Goal: Transaction & Acquisition: Purchase product/service

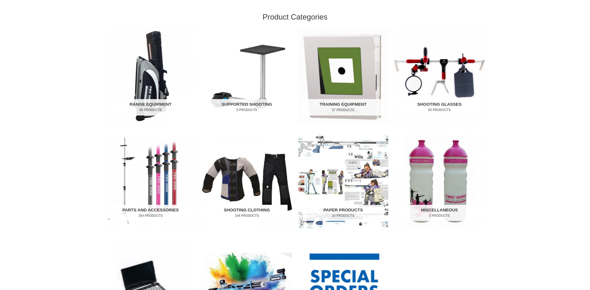
scroll to position [193, 0]
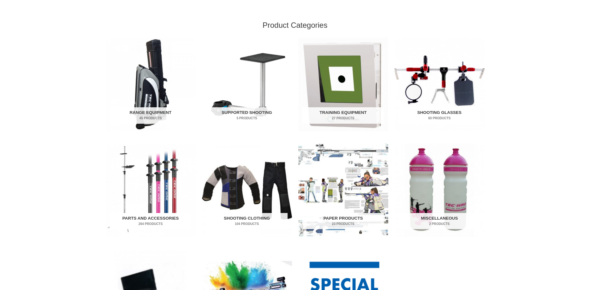
click at [155, 175] on img "Visit product category Parts and Accessories" at bounding box center [151, 190] width 90 height 94
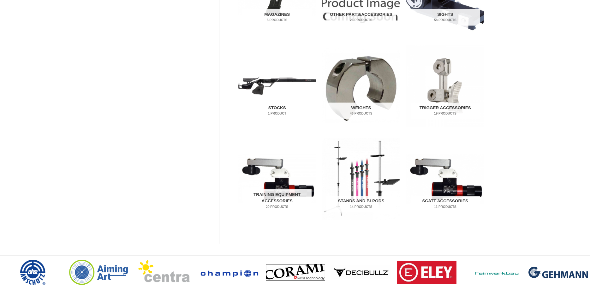
scroll to position [290, 0]
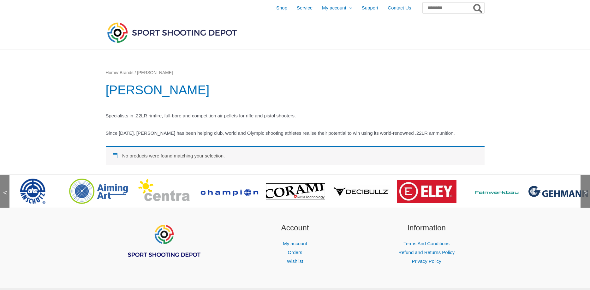
click at [169, 197] on img at bounding box center [164, 191] width 52 height 25
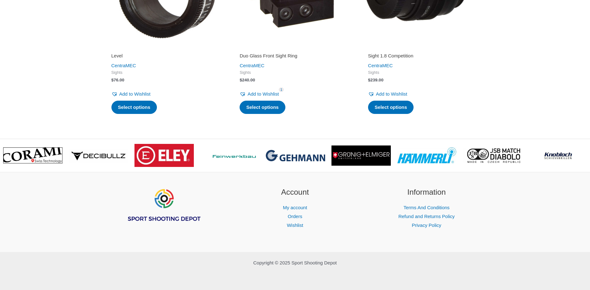
scroll to position [1207, 0]
click at [486, 154] on img at bounding box center [492, 156] width 59 height 16
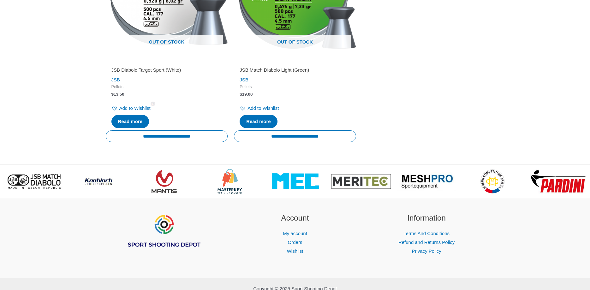
scroll to position [592, 0]
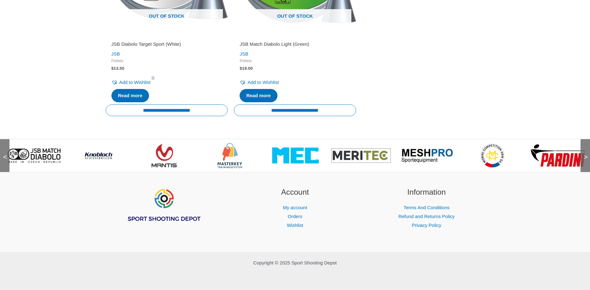
click at [298, 152] on img at bounding box center [295, 156] width 47 height 16
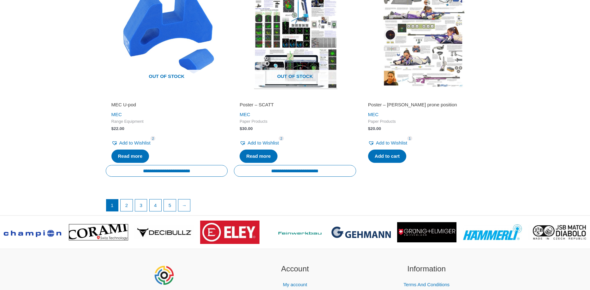
scroll to position [1096, 0]
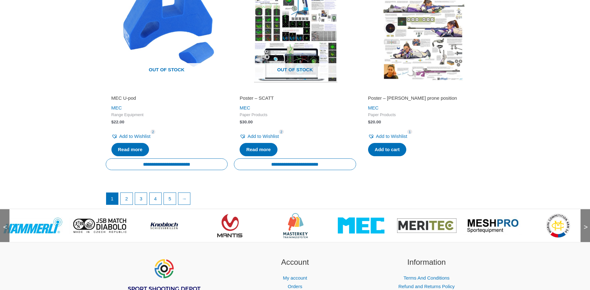
click at [161, 233] on img at bounding box center [164, 225] width 38 height 25
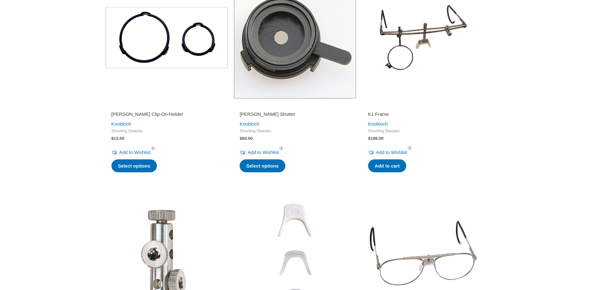
scroll to position [323, 0]
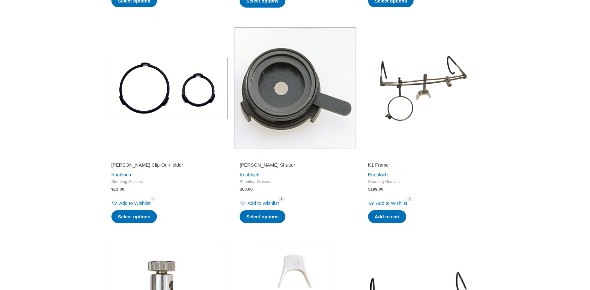
click at [284, 99] on img at bounding box center [295, 88] width 122 height 122
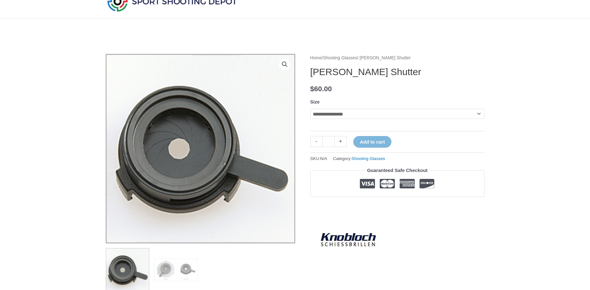
scroll to position [64, 0]
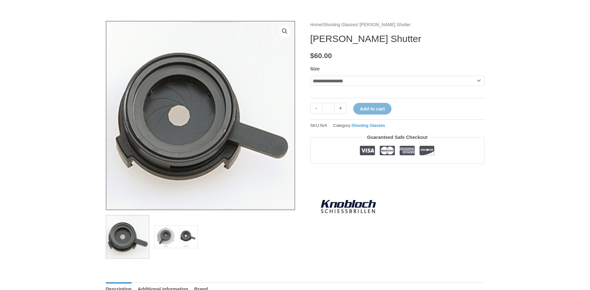
click at [164, 236] on img at bounding box center [176, 237] width 44 height 44
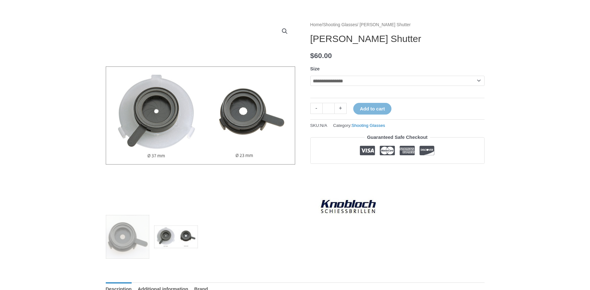
click at [192, 234] on img at bounding box center [176, 237] width 44 height 44
click at [166, 234] on img at bounding box center [176, 237] width 44 height 44
click at [172, 232] on img at bounding box center [176, 237] width 44 height 44
click at [192, 235] on img at bounding box center [176, 237] width 44 height 44
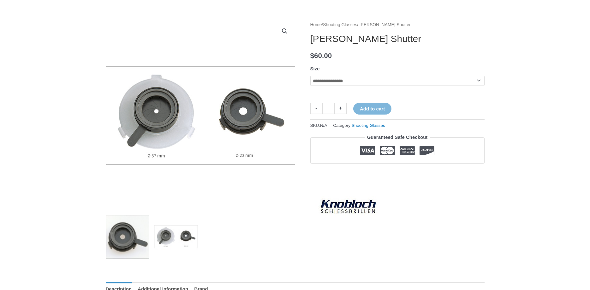
click at [136, 235] on img at bounding box center [128, 237] width 44 height 44
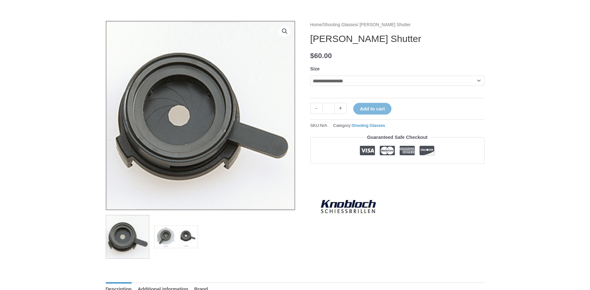
click at [171, 234] on img at bounding box center [176, 237] width 44 height 44
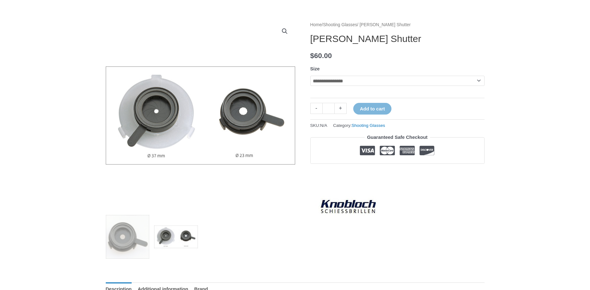
click at [189, 233] on img at bounding box center [176, 237] width 44 height 44
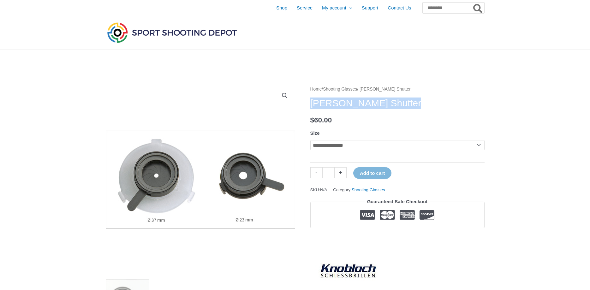
drag, startPoint x: 311, startPoint y: 105, endPoint x: 410, endPoint y: 107, distance: 98.3
click at [410, 107] on h1 "Knobloch Iris Shutter" at bounding box center [398, 103] width 174 height 11
copy h1 "Knobloch Iris Shutter"
click at [456, 7] on input "Search for:" at bounding box center [453, 7] width 62 height 11
type input "*****"
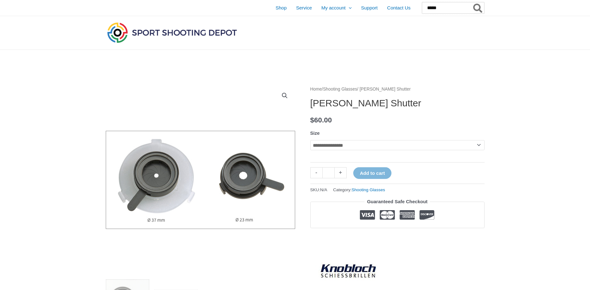
click at [472, 2] on button "Search" at bounding box center [478, 7] width 12 height 11
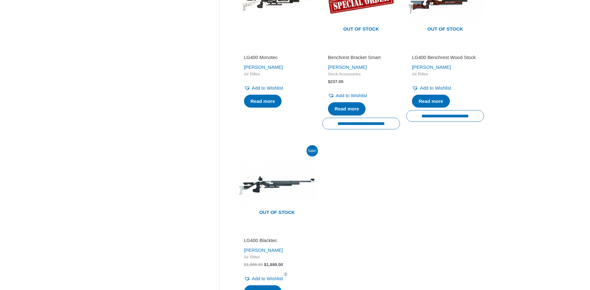
scroll to position [451, 0]
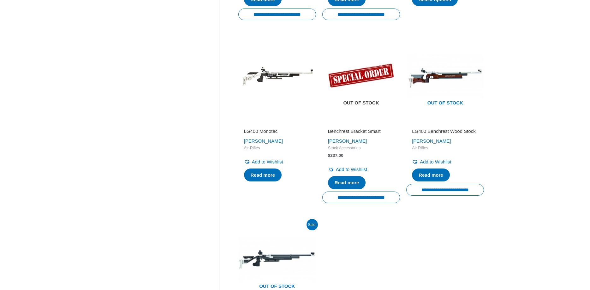
click at [356, 89] on img at bounding box center [362, 77] width 78 height 78
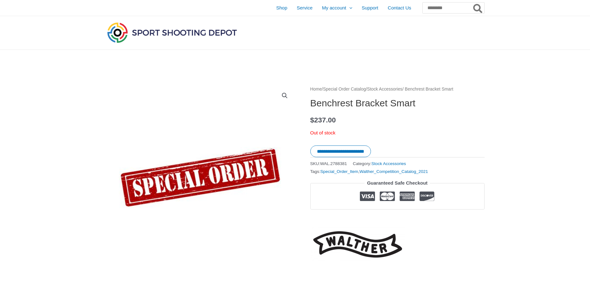
click at [172, 33] on img at bounding box center [172, 32] width 133 height 23
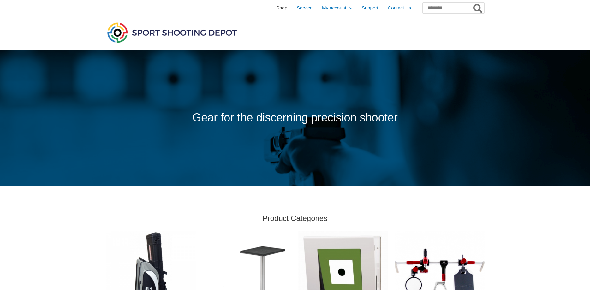
click at [276, 11] on span "Shop" at bounding box center [281, 8] width 11 height 16
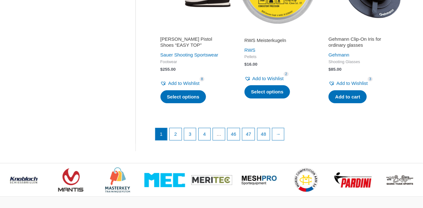
scroll to position [917, 0]
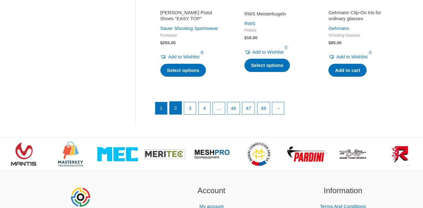
click at [175, 108] on link "2" at bounding box center [176, 108] width 12 height 13
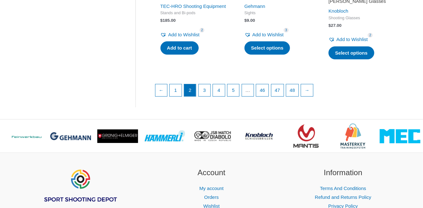
scroll to position [917, 0]
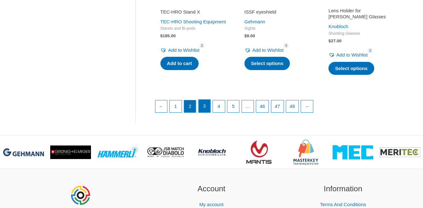
click at [202, 111] on link "3" at bounding box center [205, 106] width 12 height 13
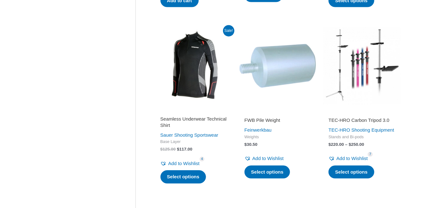
scroll to position [475, 0]
